Goal: Navigation & Orientation: Go to known website

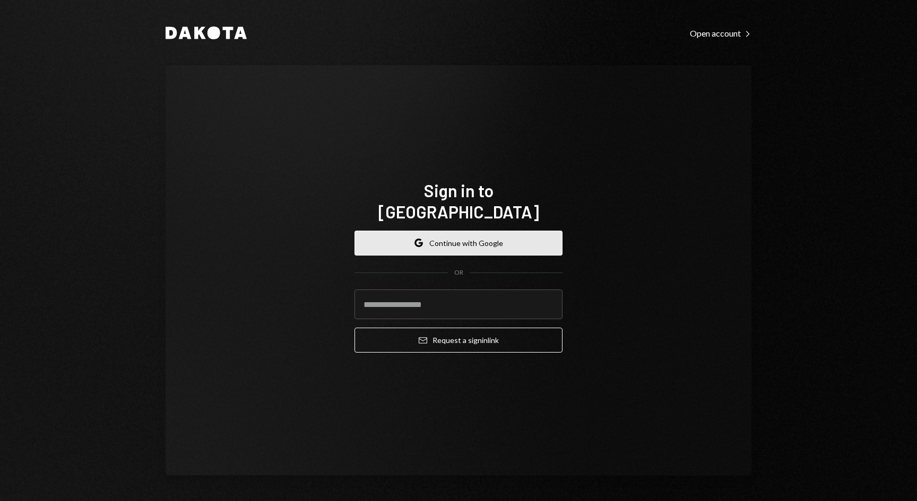
click at [471, 236] on button "Google Continue with Google" at bounding box center [458, 243] width 208 height 25
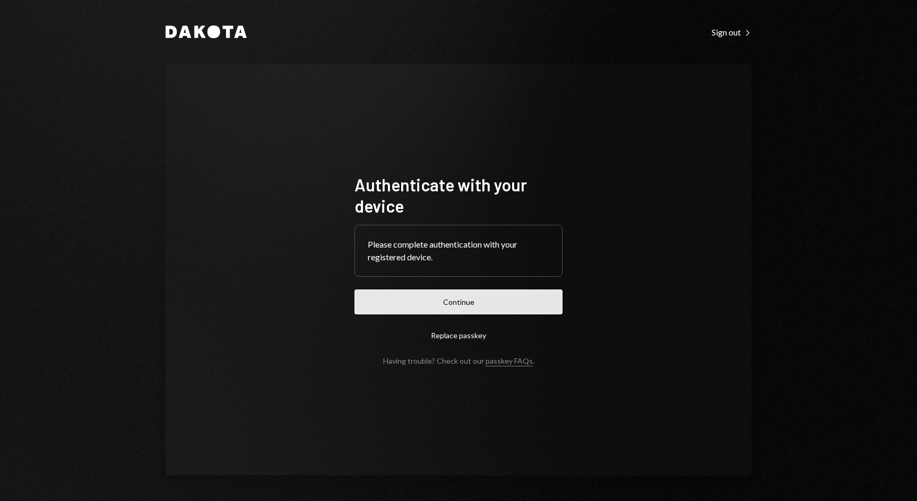
click at [425, 304] on button "Continue" at bounding box center [458, 302] width 208 height 25
